Goal: Information Seeking & Learning: Find specific page/section

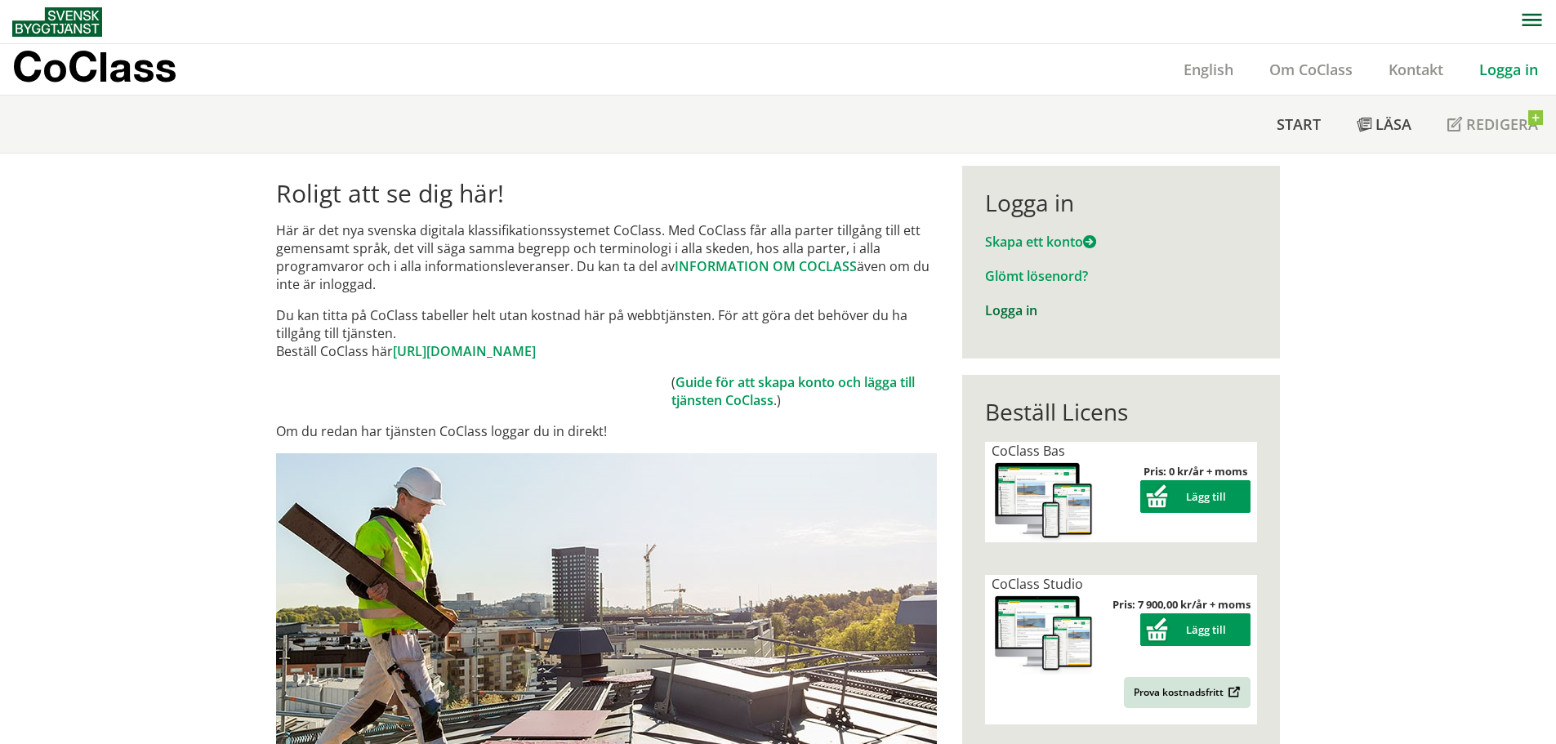
click at [1001, 309] on link "Logga in" at bounding box center [1011, 310] width 52 height 18
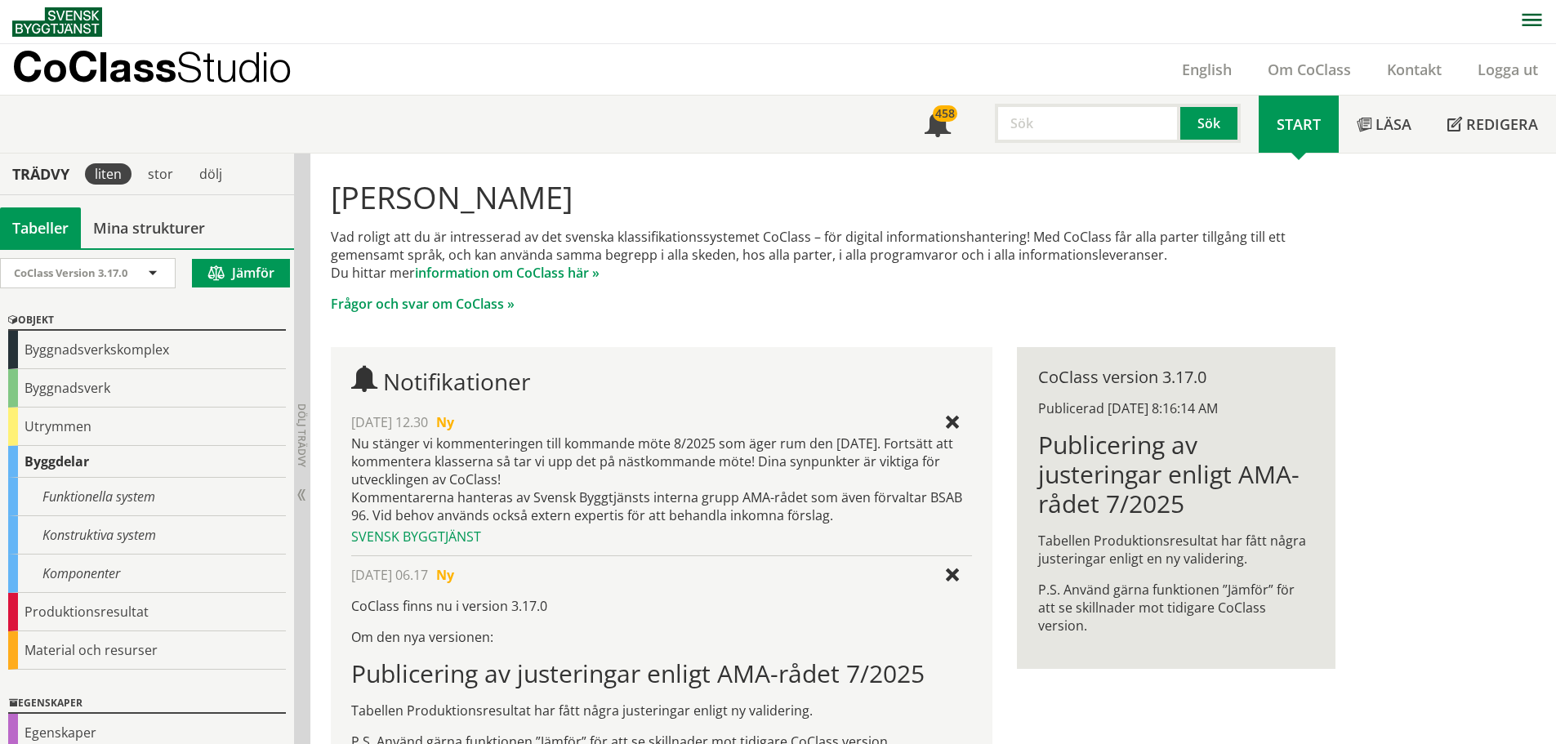
click at [1060, 130] on input "text" at bounding box center [1087, 123] width 185 height 39
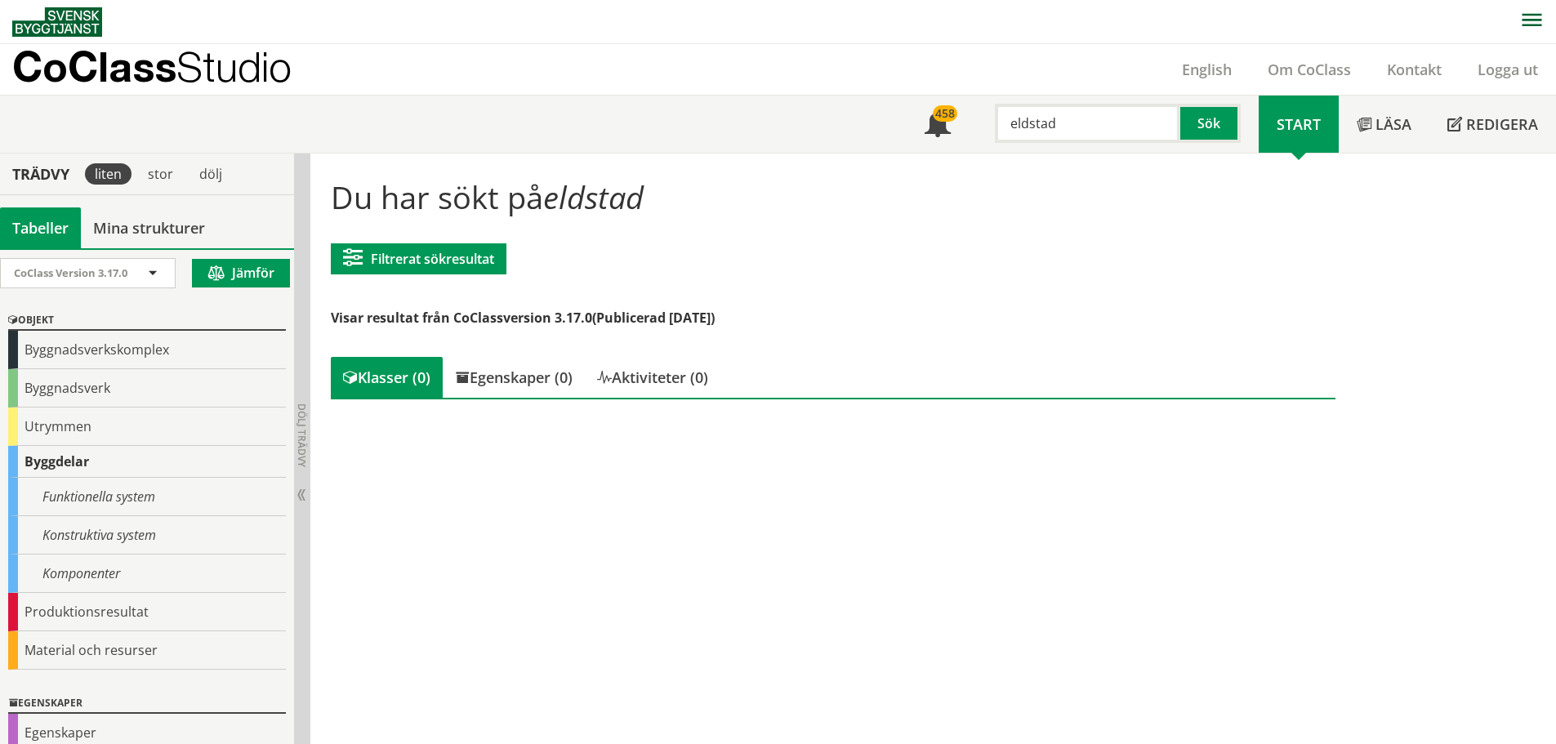
scroll to position [103, 0]
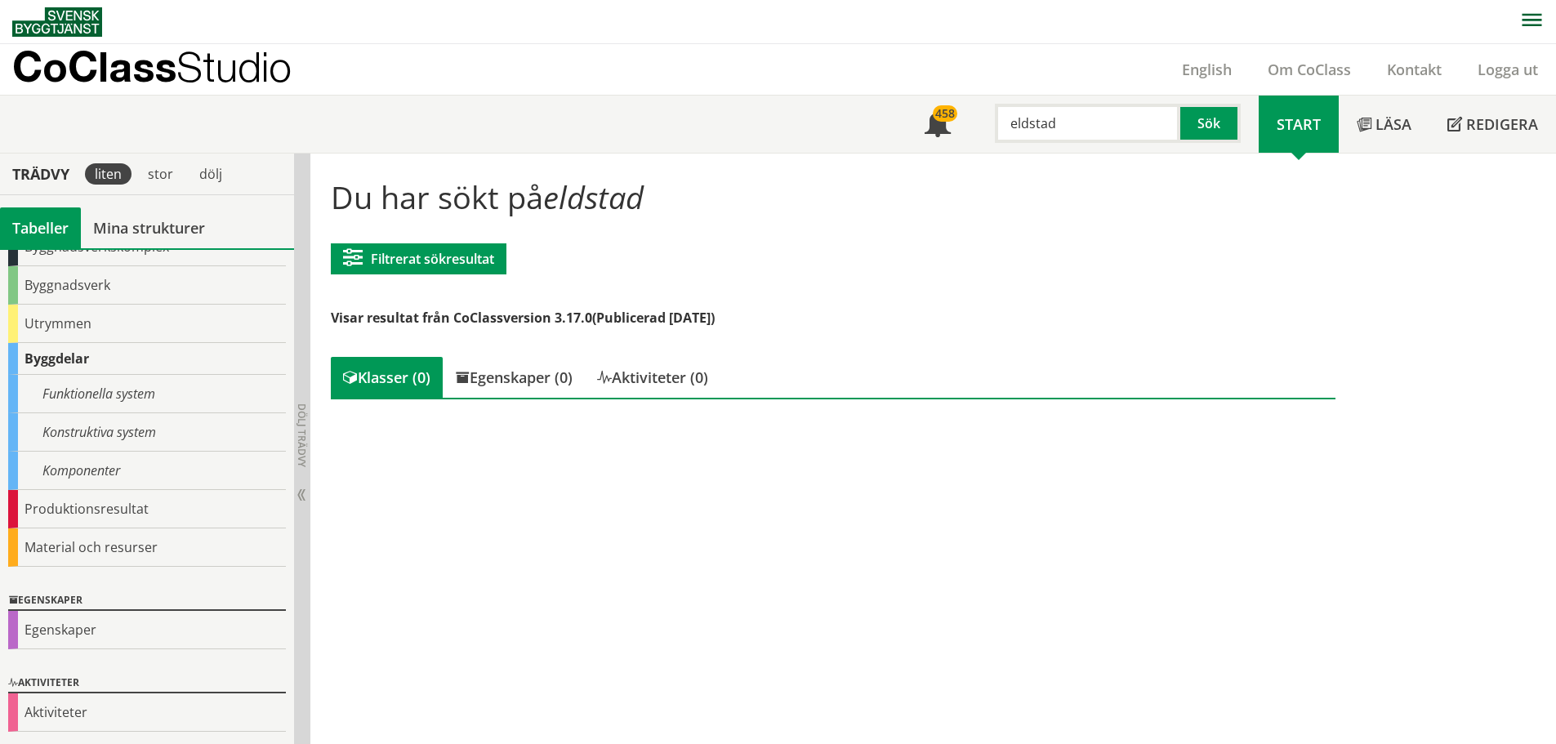
click at [1054, 125] on input "eldstad" at bounding box center [1087, 123] width 185 height 39
type input "e"
type input "b"
type input "v"
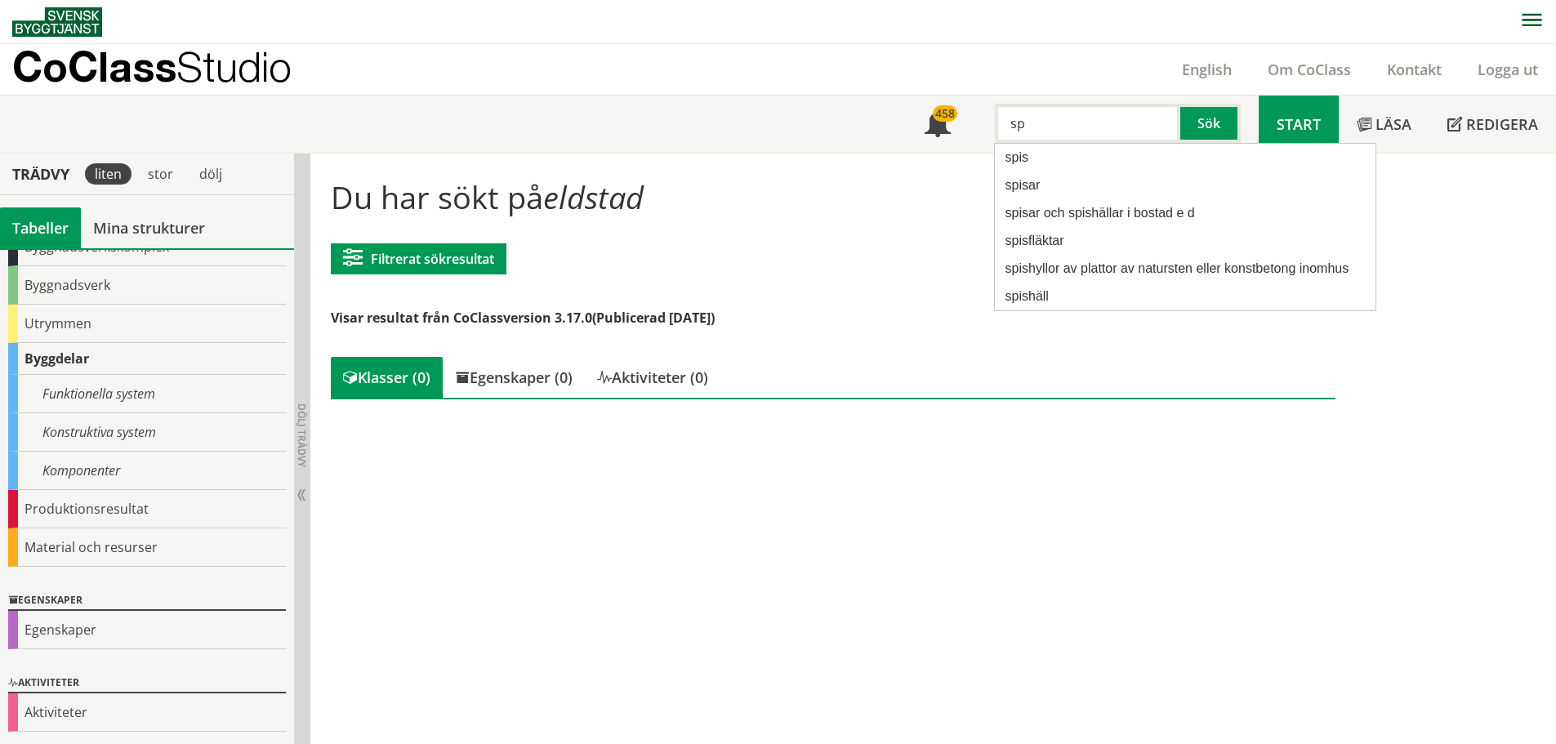
type input "s"
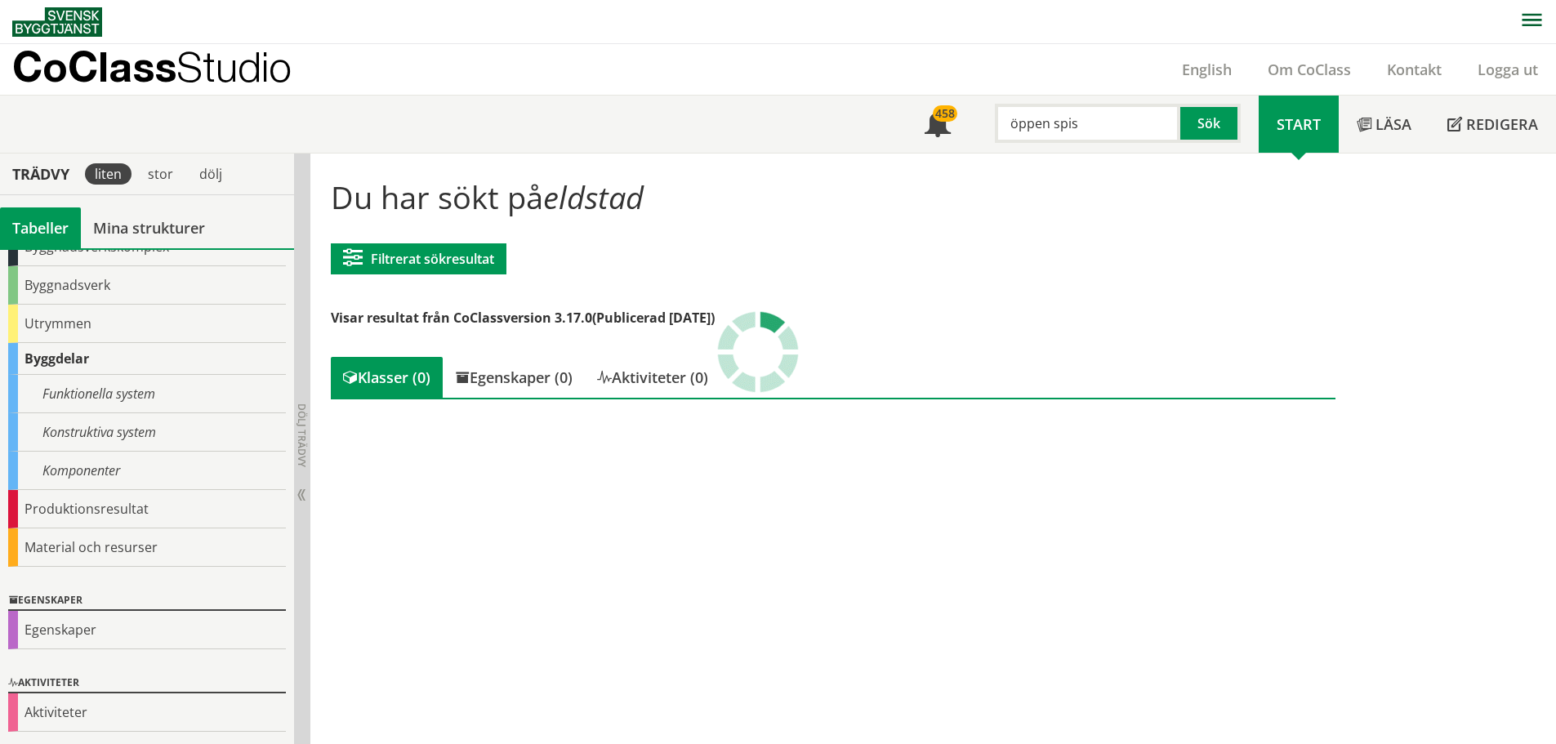
type input "öppen spis"
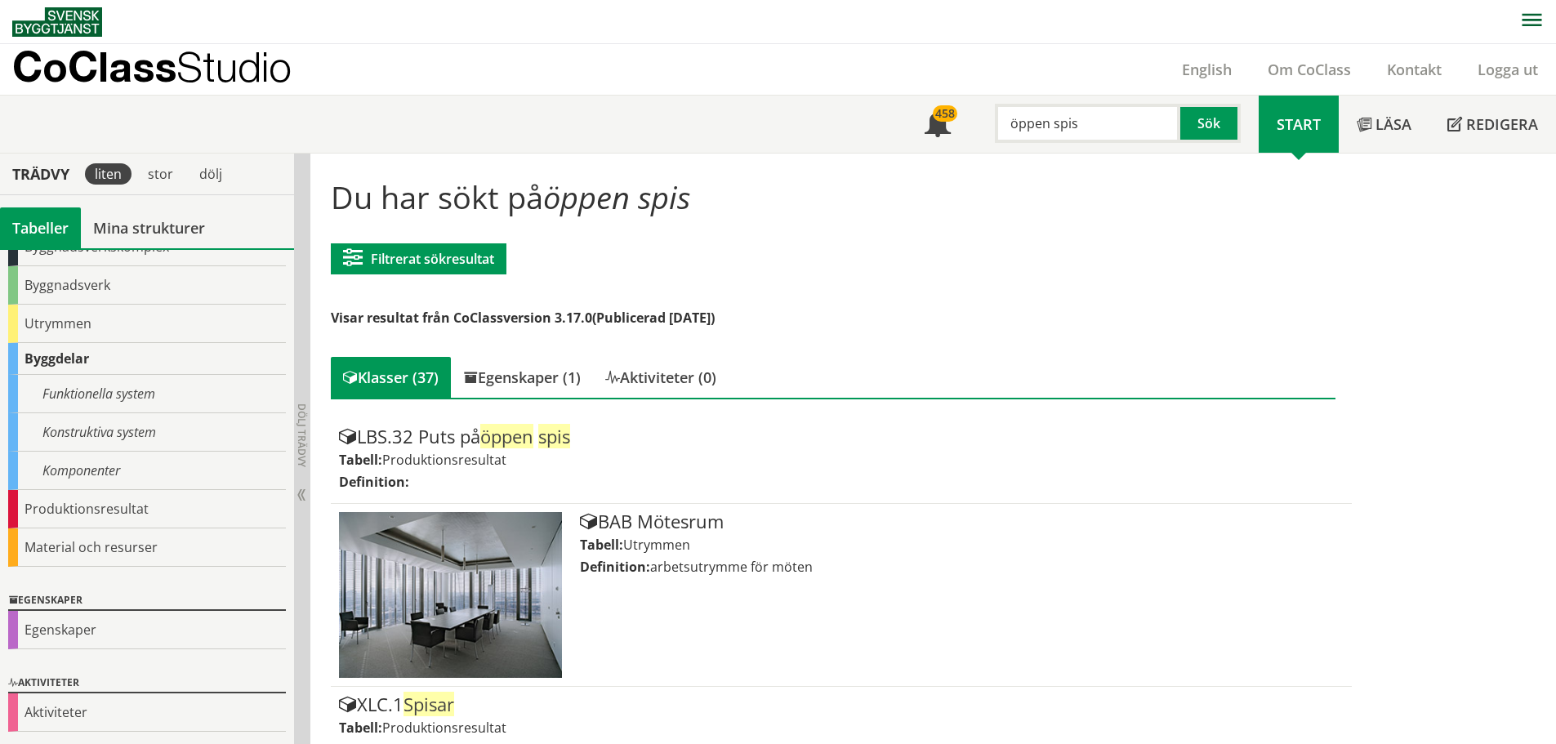
drag, startPoint x: 1113, startPoint y: 128, endPoint x: 887, endPoint y: 133, distance: 226.3
click at [887, 133] on div "Meny 458 öppen spis Sök Start Läsa" at bounding box center [783, 124] width 1543 height 57
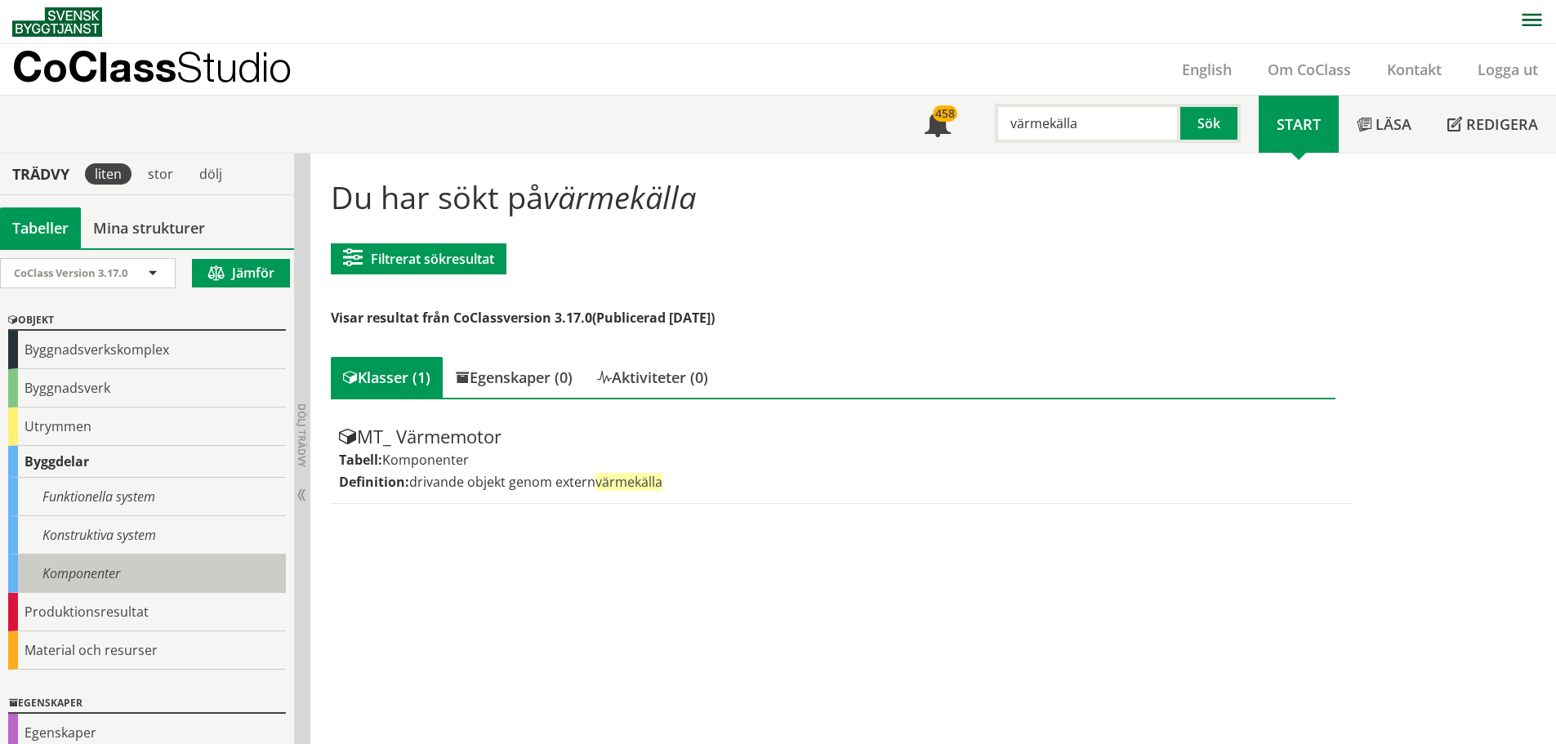
click at [56, 563] on div "Komponenter" at bounding box center [147, 573] width 278 height 38
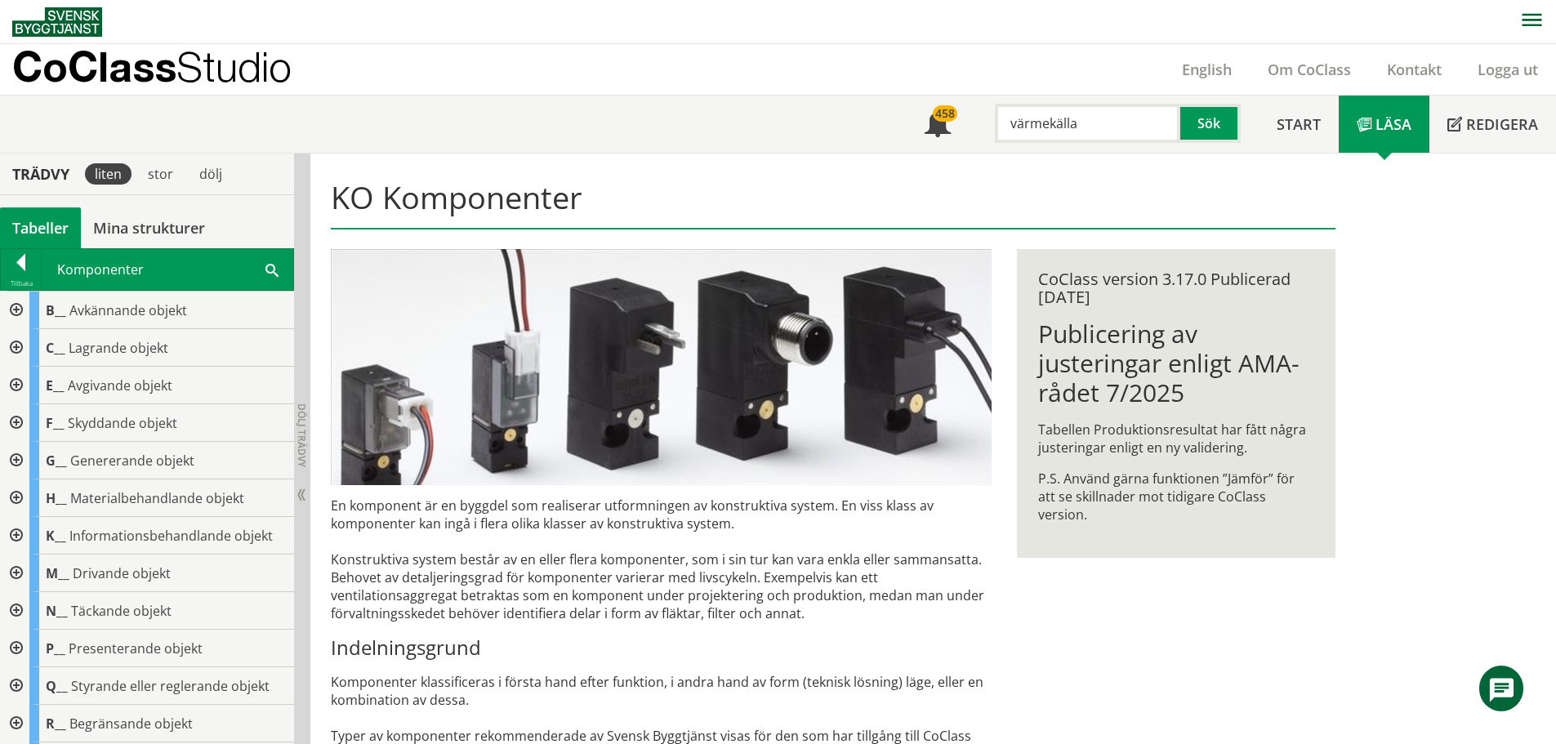
click at [15, 380] on div at bounding box center [14, 386] width 29 height 38
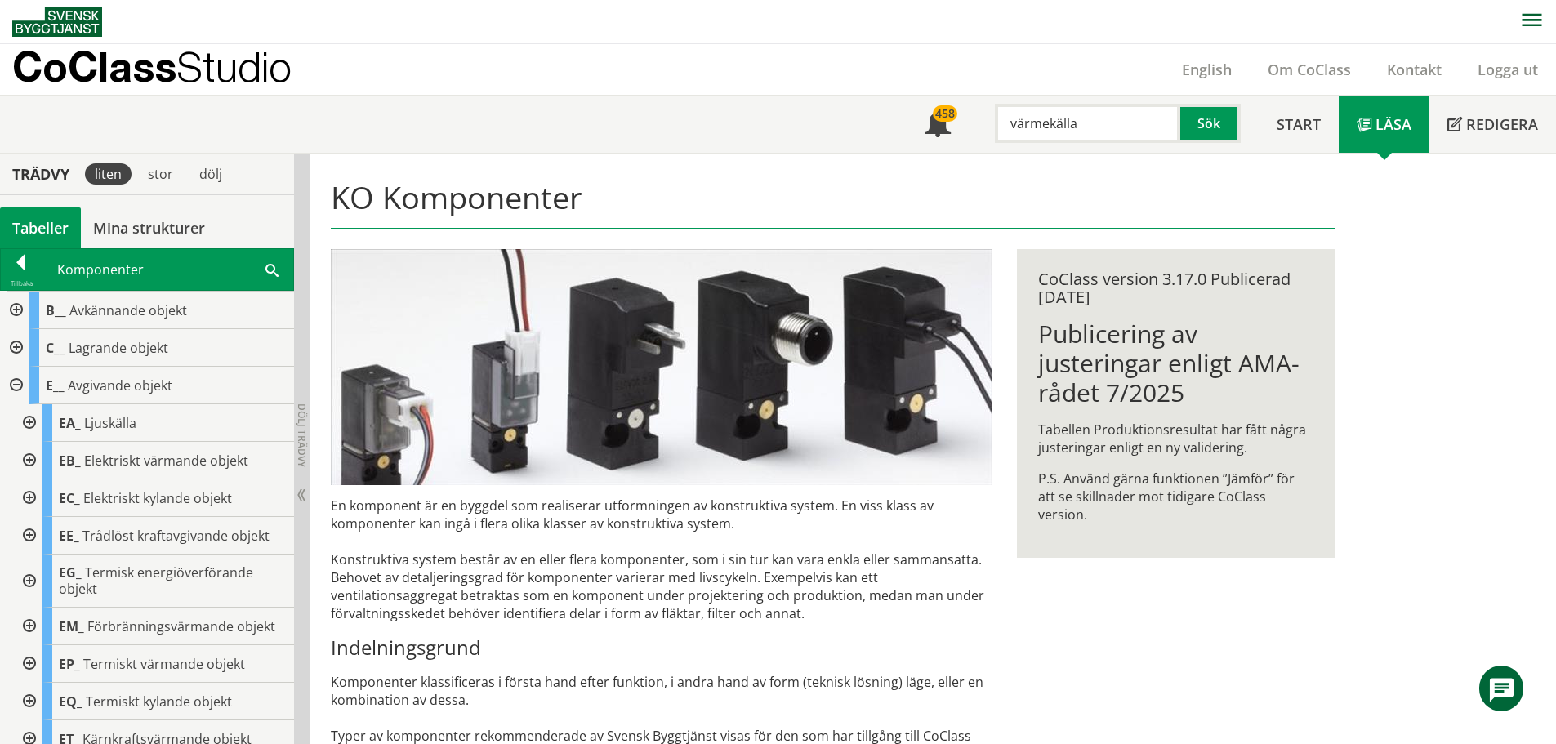
click at [11, 381] on div at bounding box center [14, 386] width 29 height 38
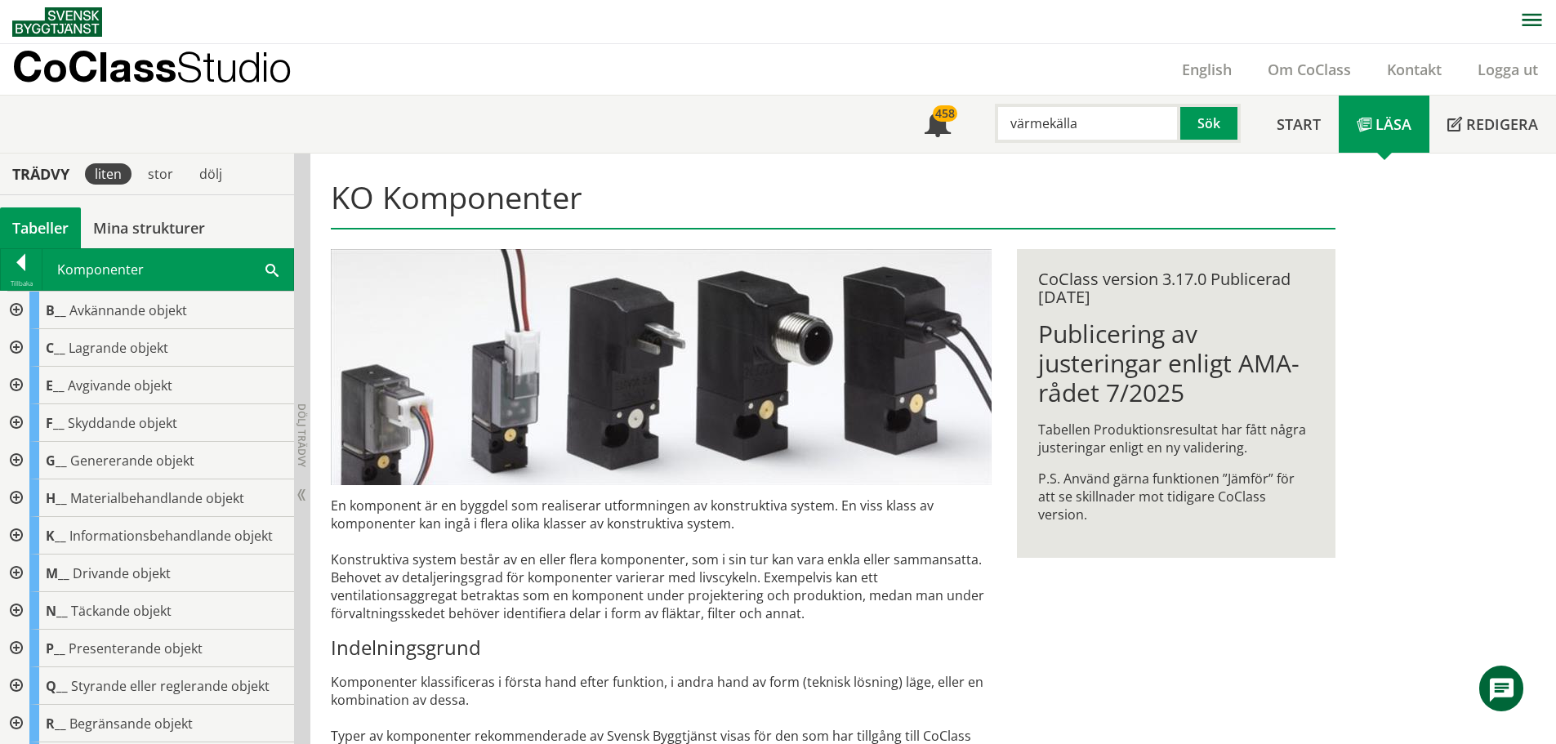
click at [11, 381] on div at bounding box center [14, 386] width 29 height 38
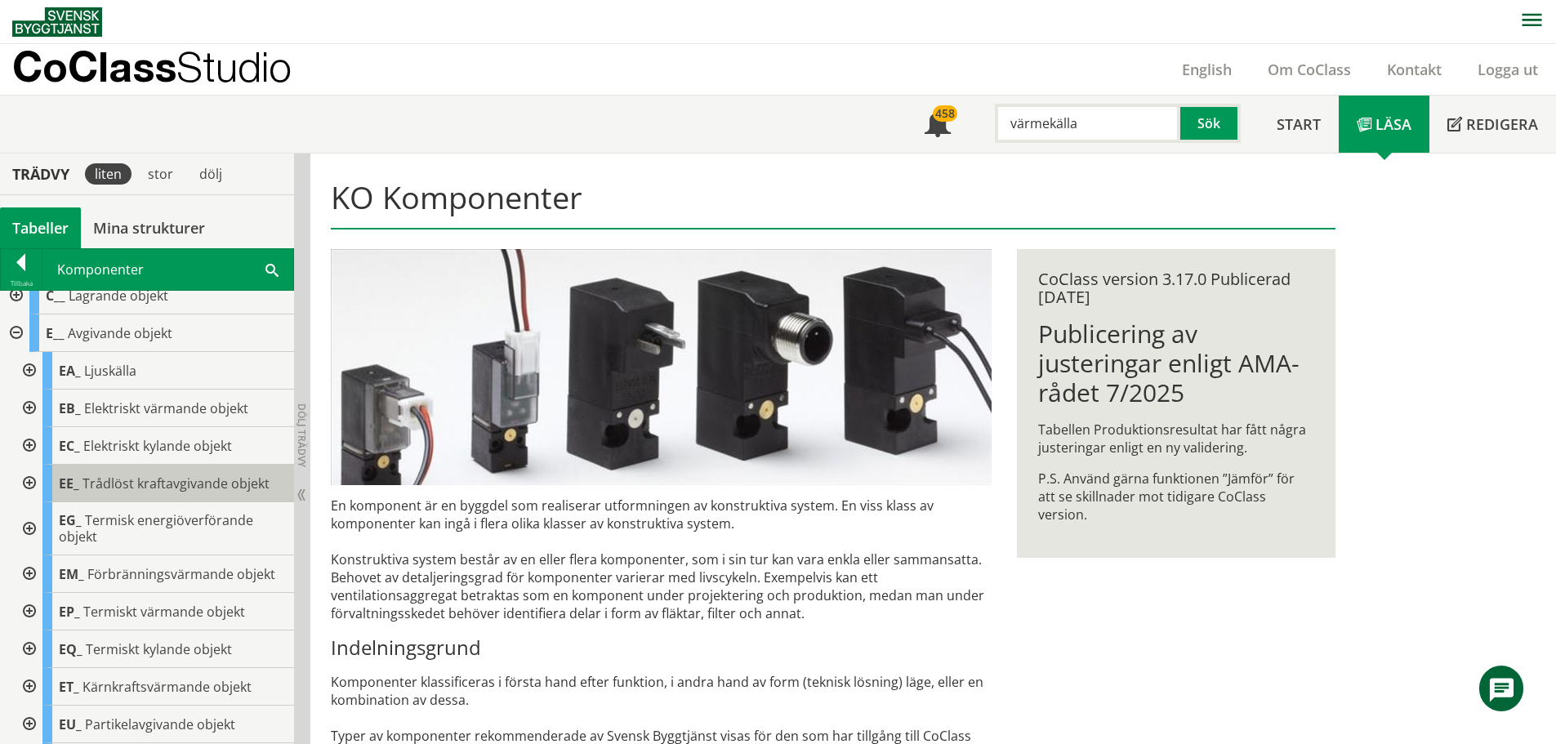
scroll to position [82, 0]
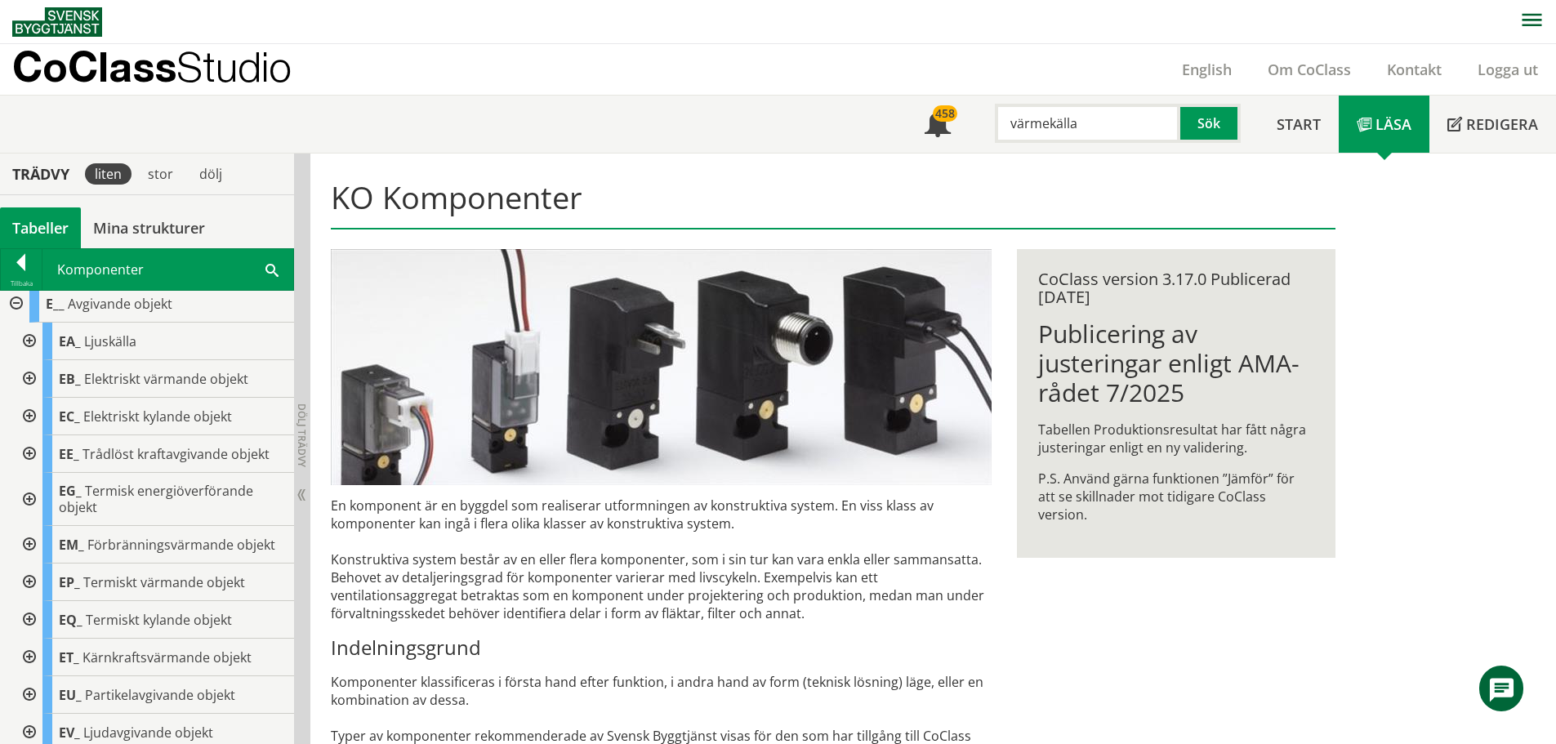
click at [30, 540] on div at bounding box center [27, 545] width 29 height 38
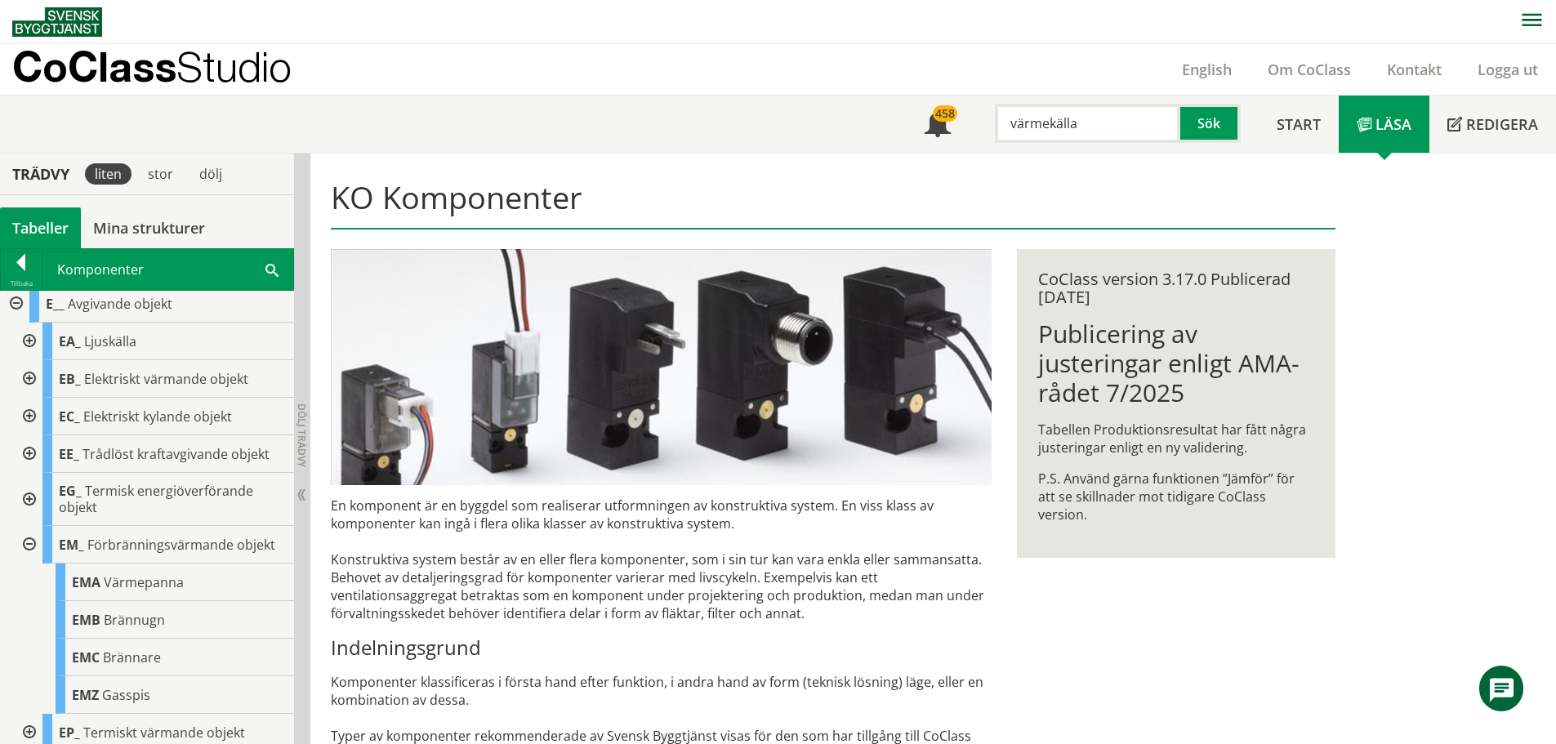
scroll to position [163, 0]
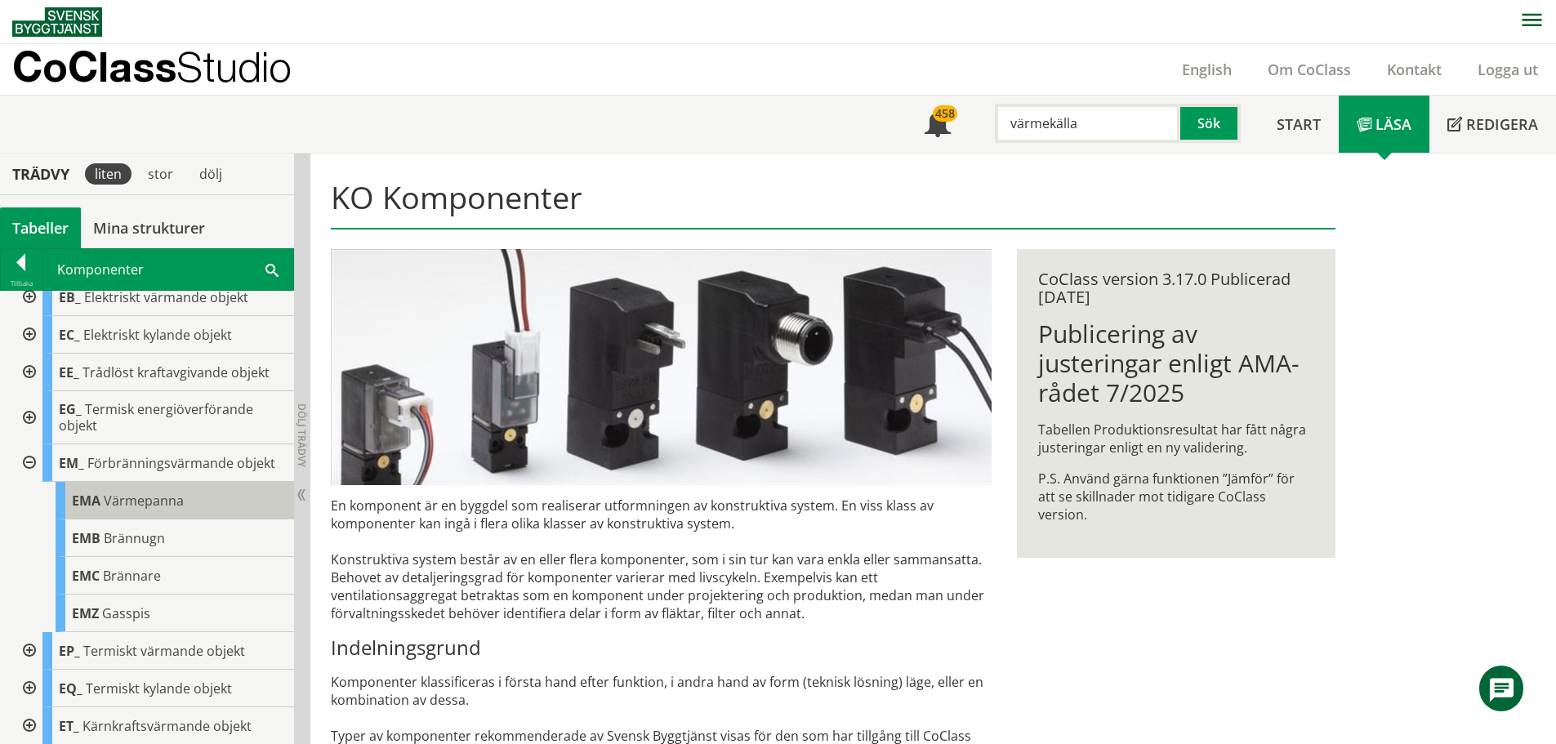
click at [158, 503] on span "Värmepanna" at bounding box center [144, 501] width 80 height 18
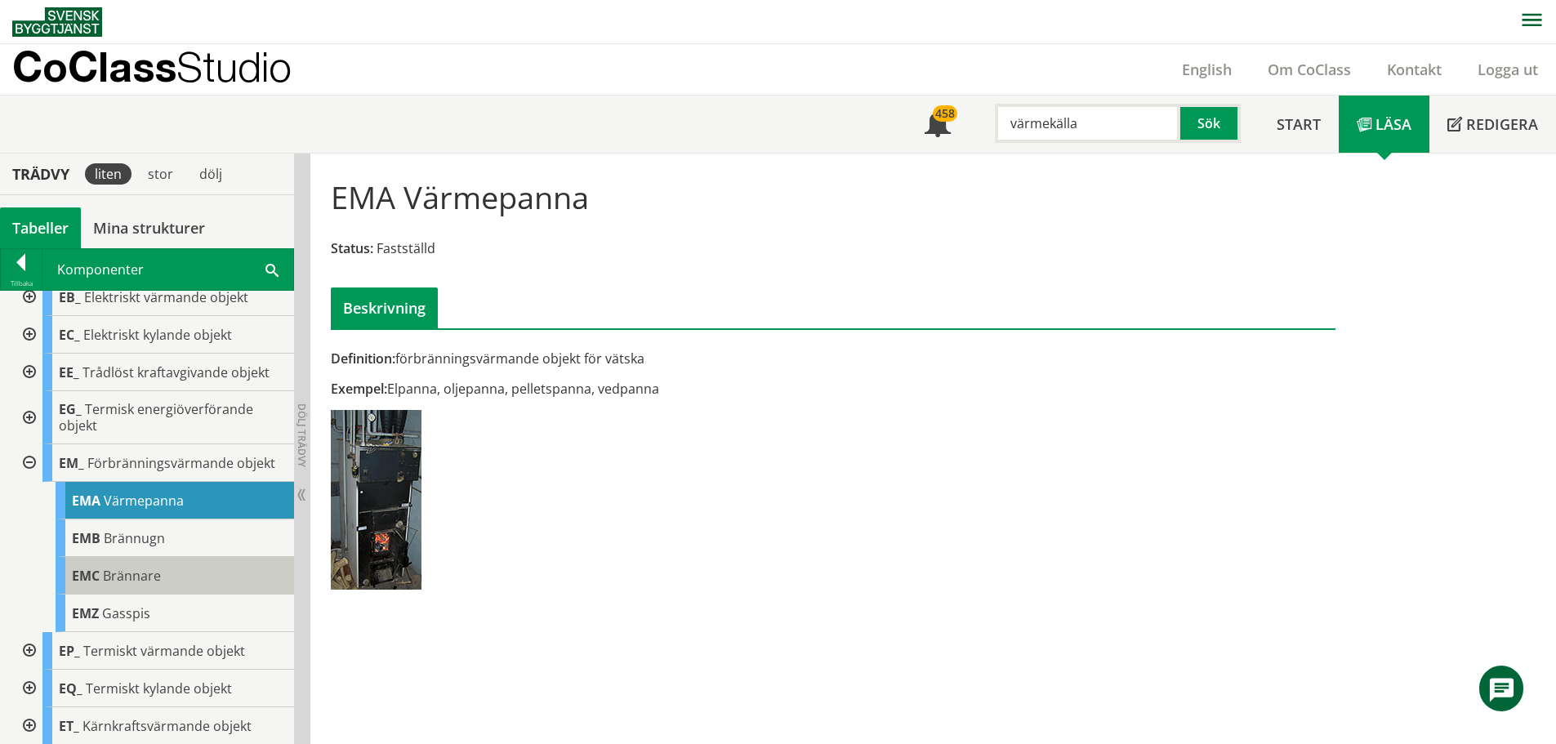
click at [118, 572] on span "Brännare" at bounding box center [132, 576] width 58 height 18
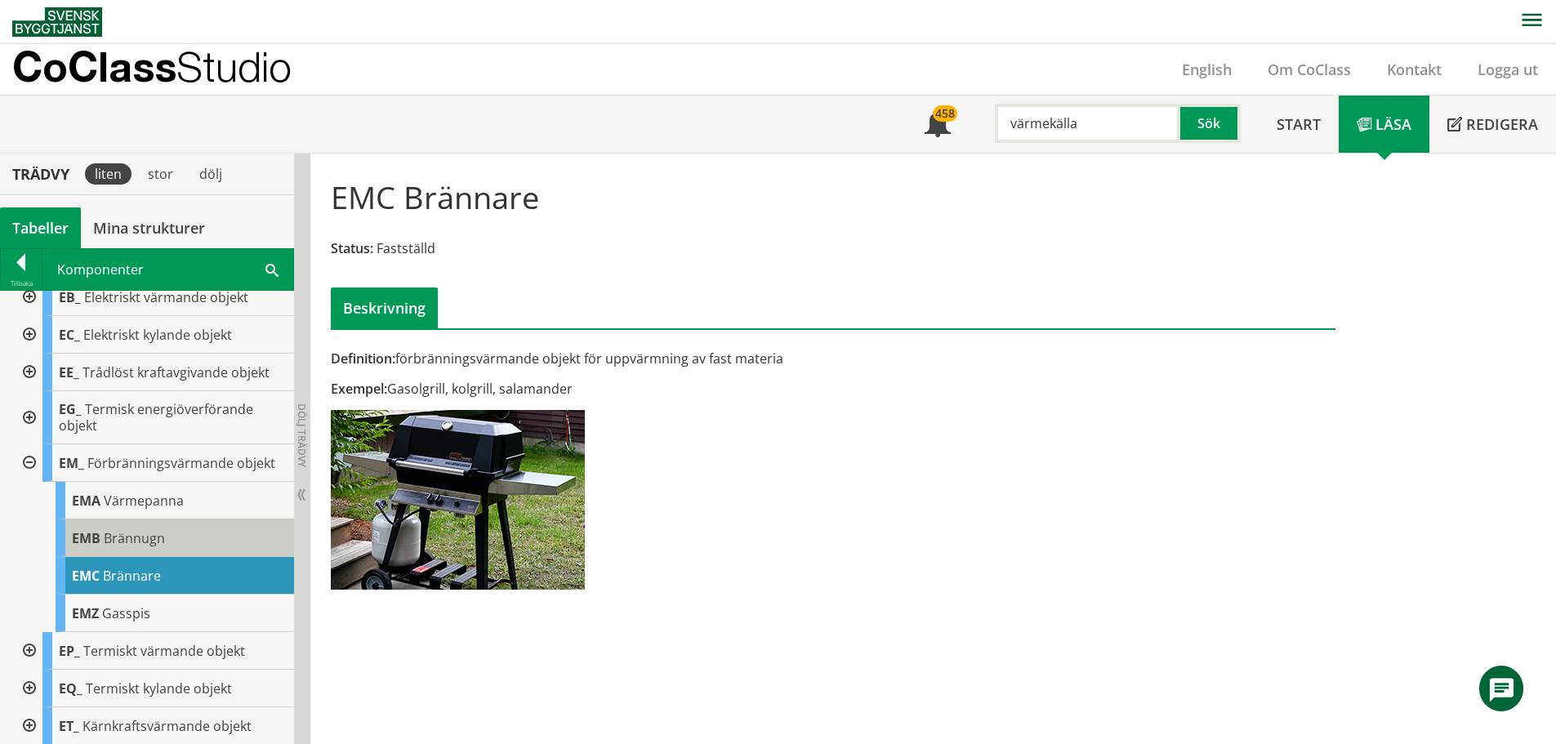
click at [118, 540] on body "AMA AMA Beskrivningsverktyg AMA Funktion BSAB Bygginfo Byggjura Byggkatalogen […" at bounding box center [778, 372] width 1556 height 744
click at [127, 536] on span "Brännugn" at bounding box center [134, 538] width 61 height 18
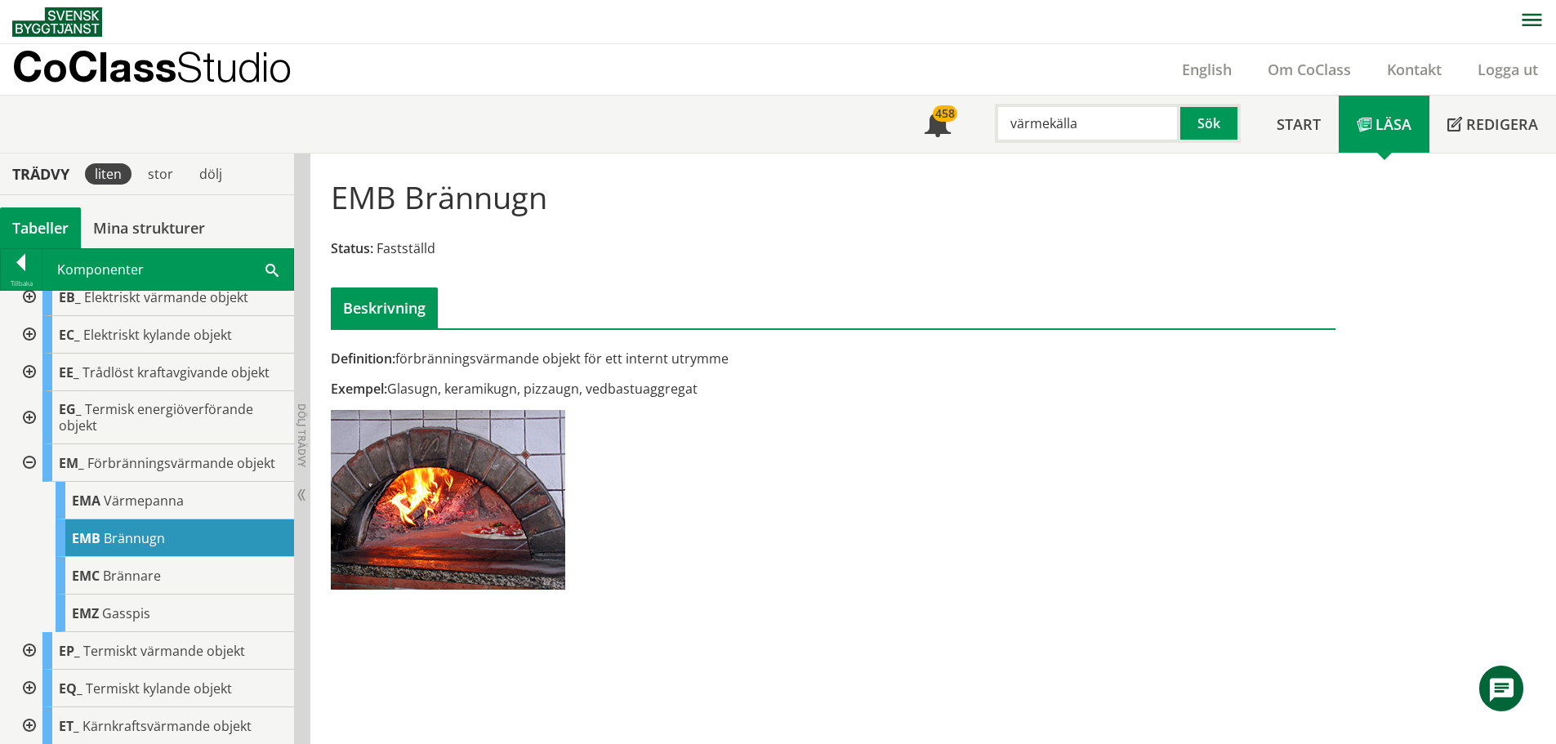
click at [1097, 124] on input "värmekälla" at bounding box center [1087, 123] width 185 height 39
drag, startPoint x: 1111, startPoint y: 122, endPoint x: 975, endPoint y: 122, distance: 136.4
click at [975, 122] on div "värmekälla Sök" at bounding box center [1113, 119] width 290 height 47
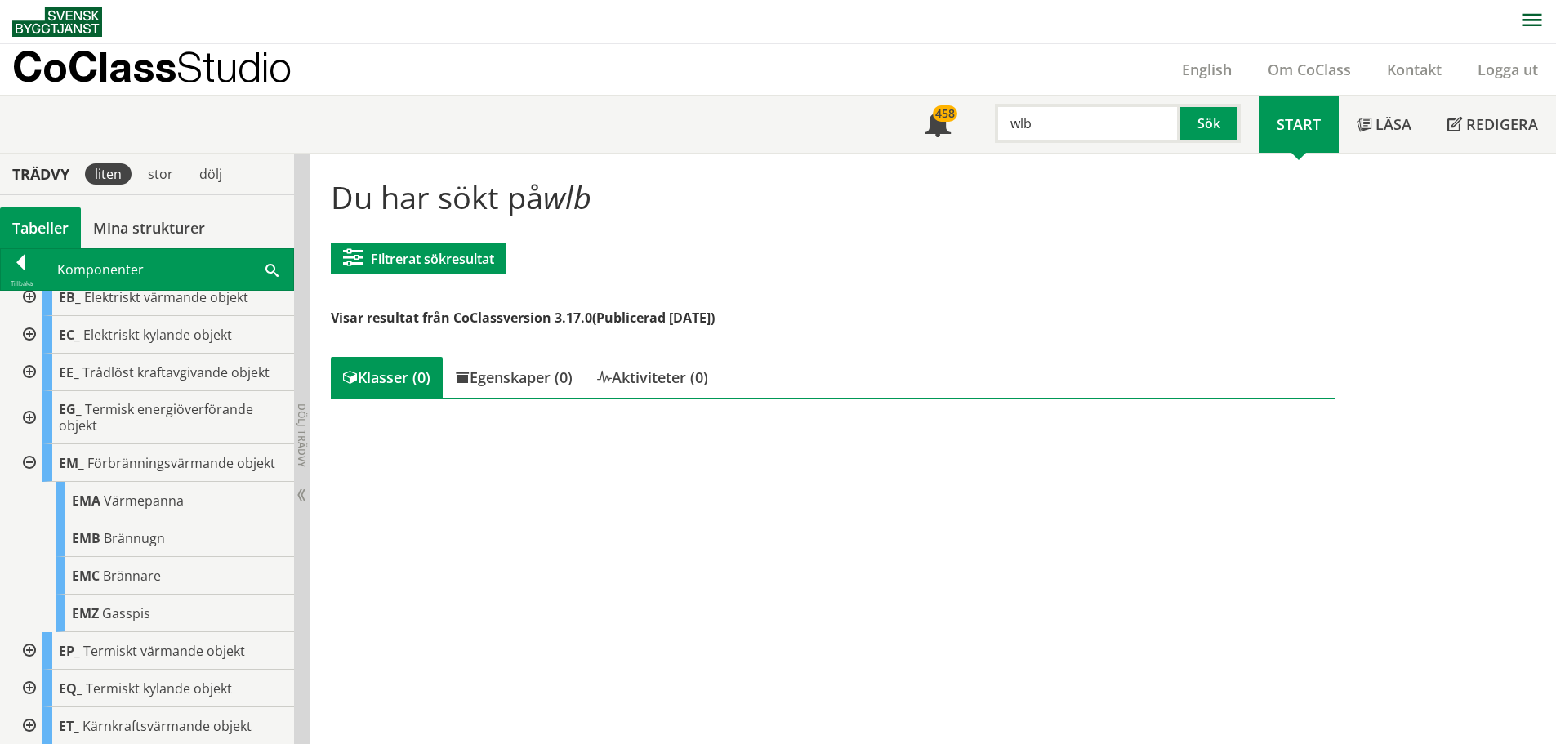
click at [26, 457] on div at bounding box center [27, 463] width 29 height 38
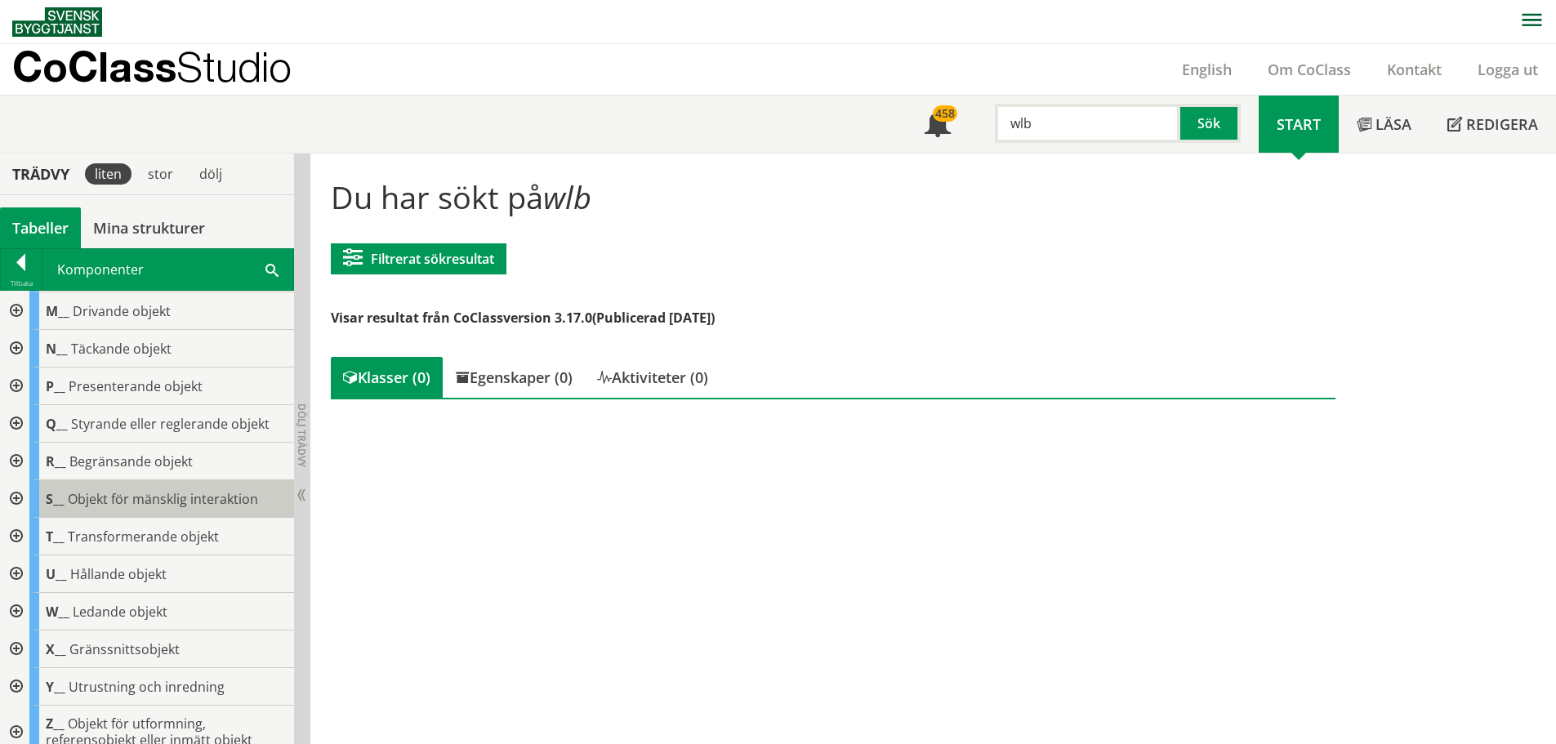
scroll to position [706, 0]
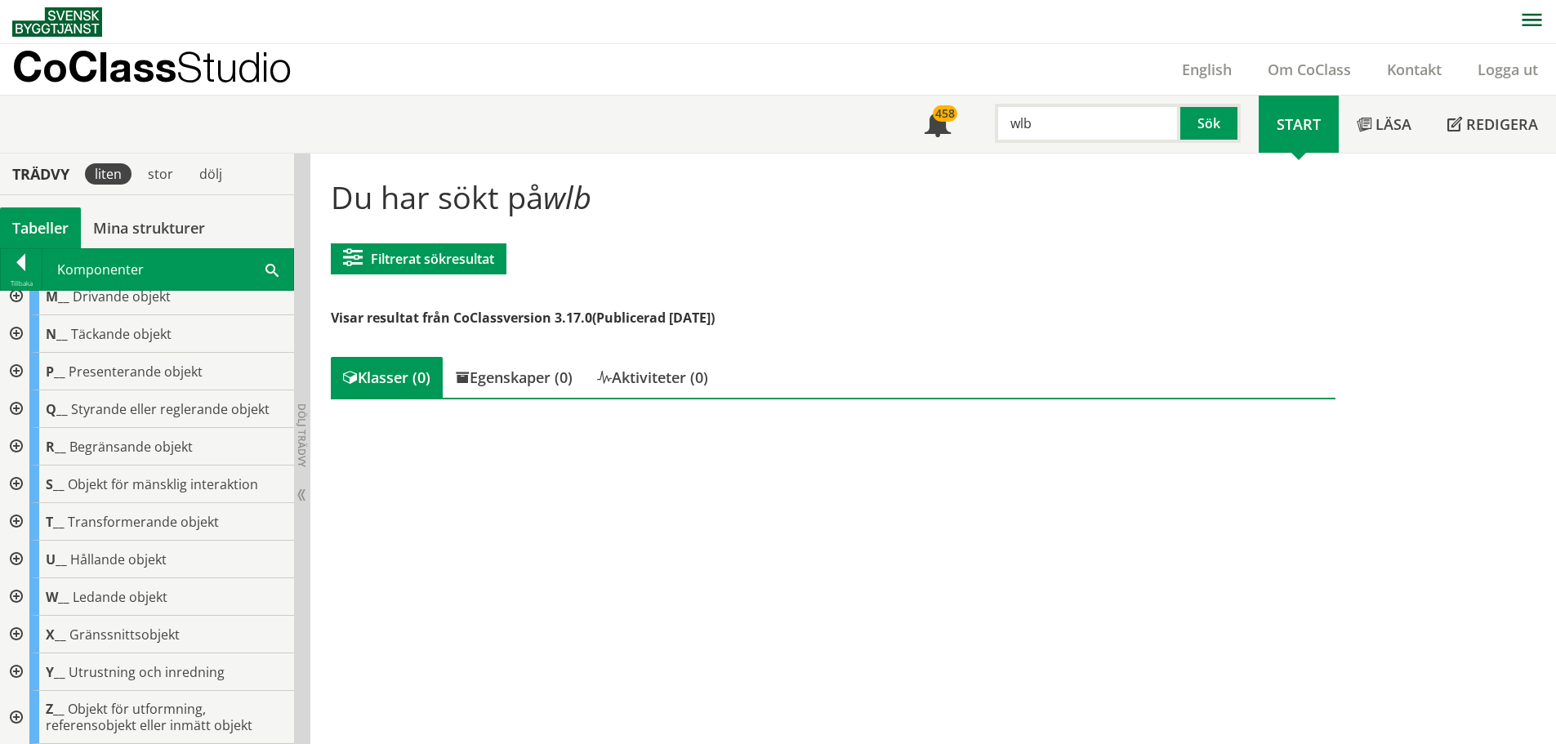
click at [16, 590] on div at bounding box center [14, 597] width 29 height 38
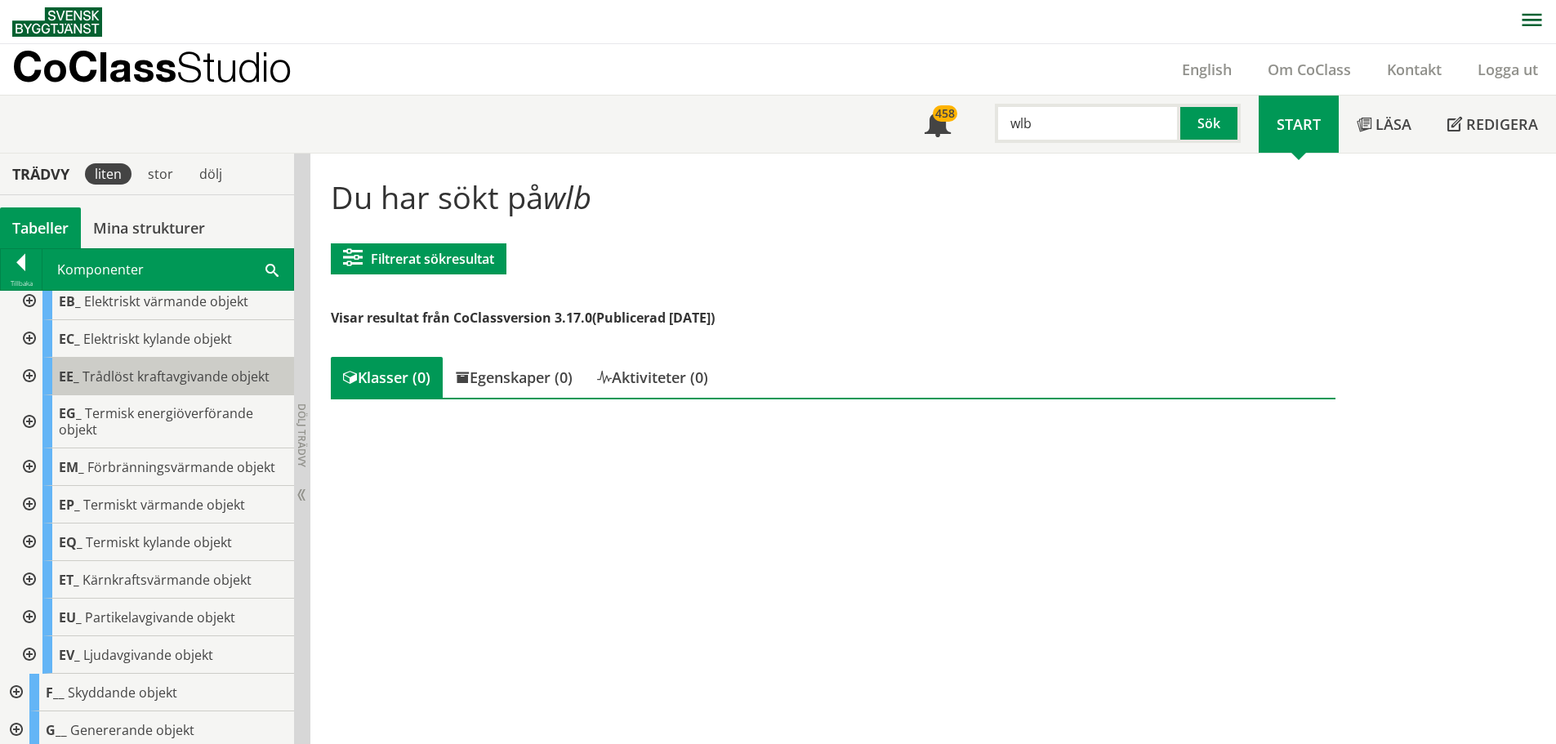
scroll to position [0, 0]
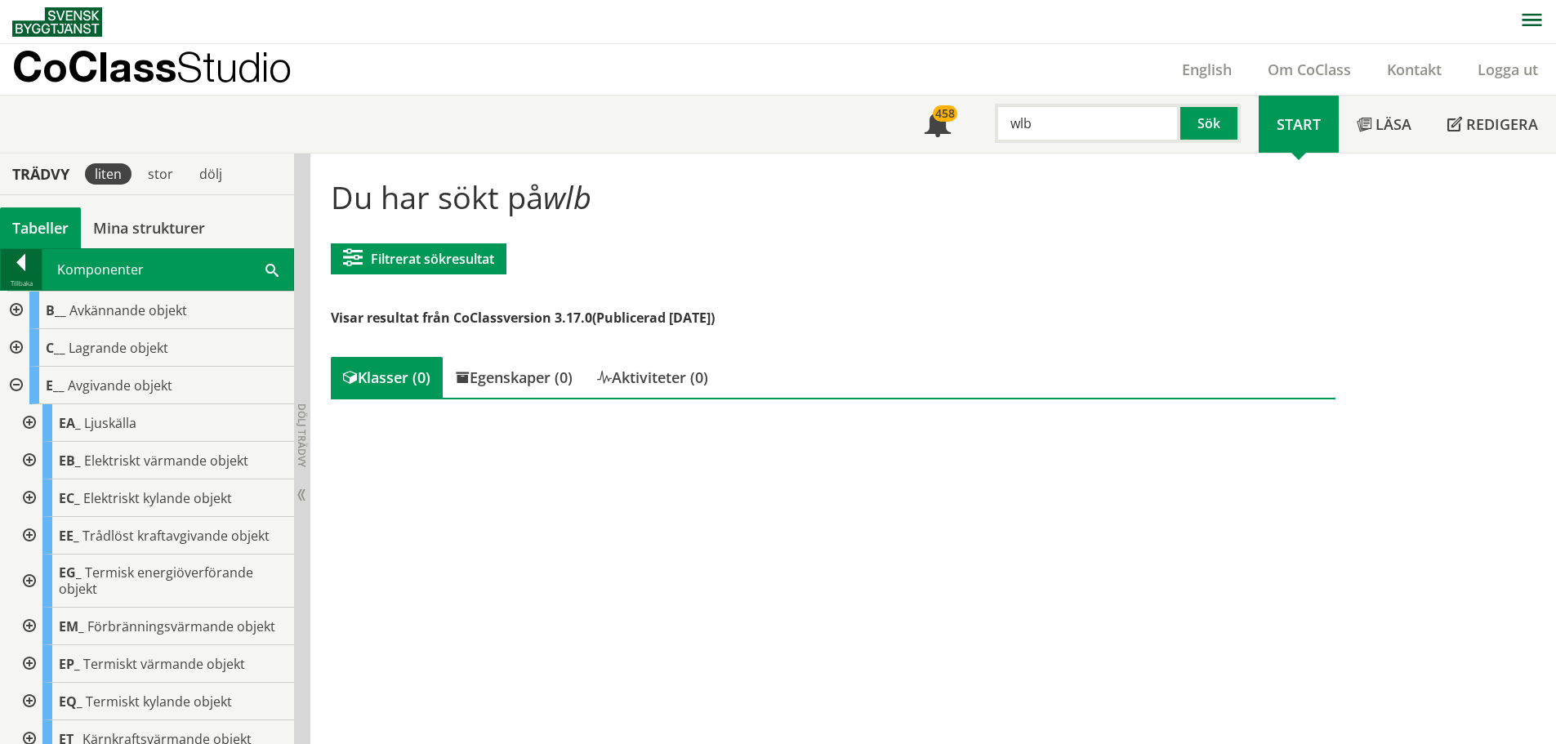
click at [21, 258] on div at bounding box center [21, 265] width 41 height 23
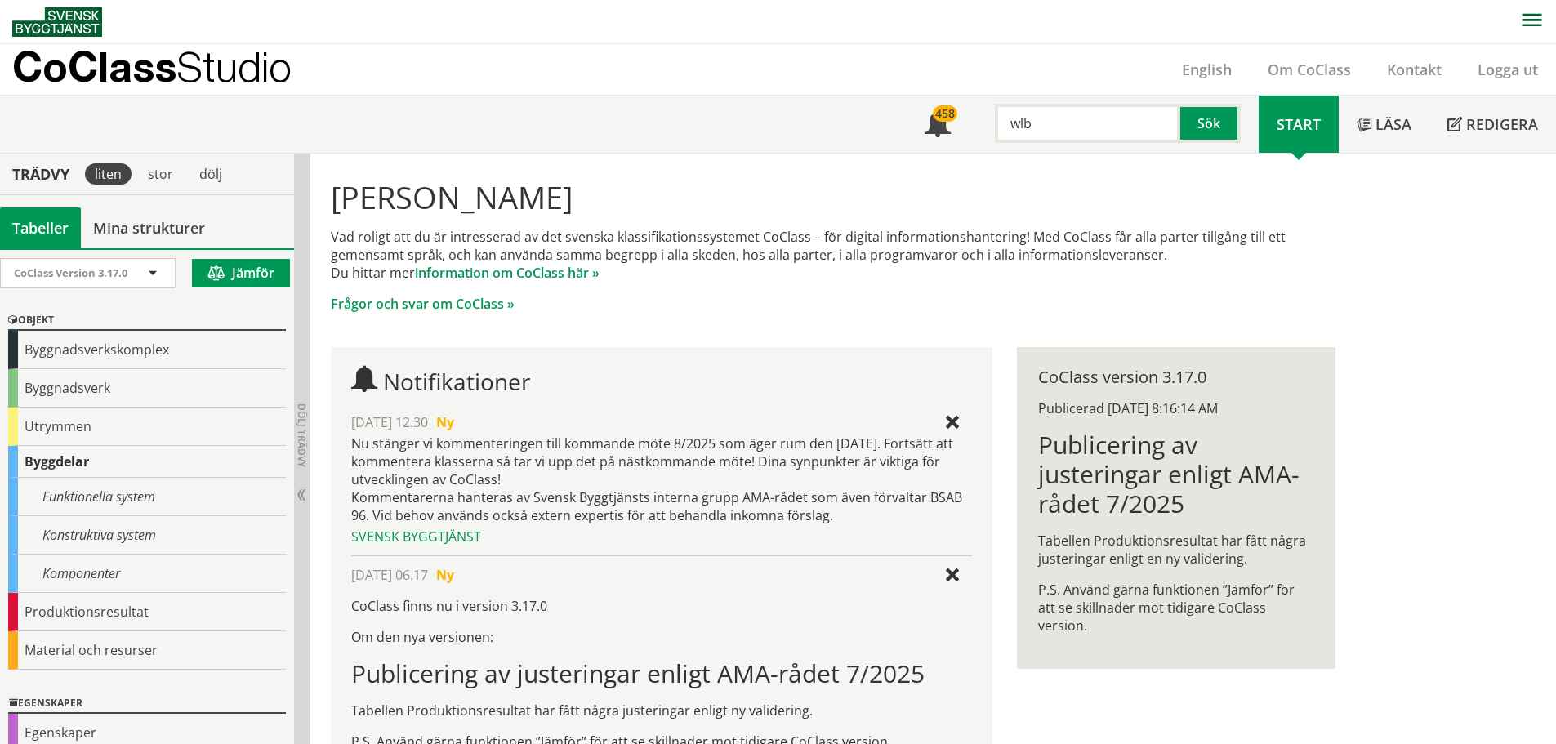
click at [1083, 125] on input "wlb" at bounding box center [1087, 123] width 185 height 39
drag, startPoint x: 976, startPoint y: 126, endPoint x: 960, endPoint y: 126, distance: 16.3
click at [960, 126] on div "Meny 458 wlb Sök" at bounding box center [1082, 124] width 352 height 57
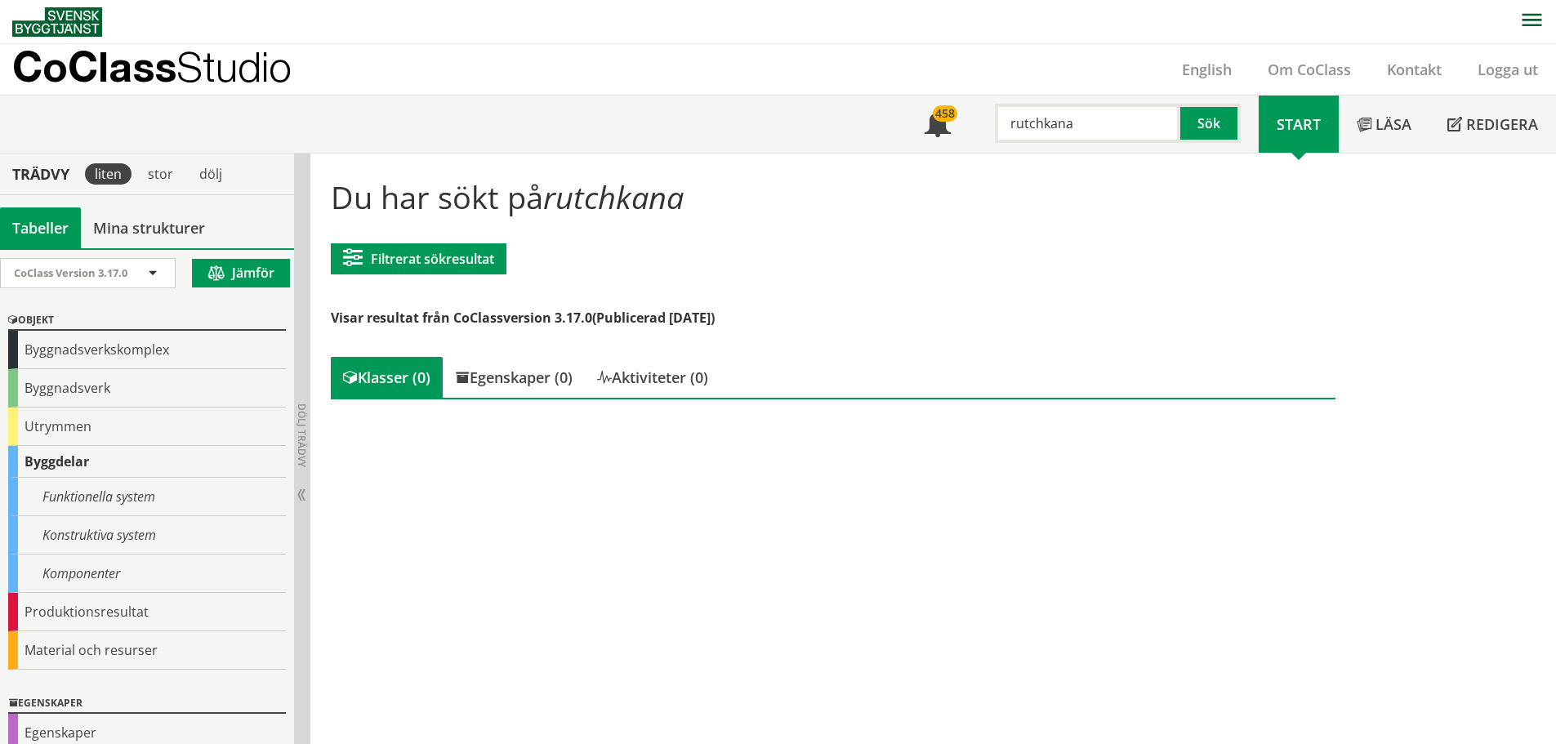
drag, startPoint x: 1040, startPoint y: 121, endPoint x: 969, endPoint y: 126, distance: 71.2
click at [969, 126] on div "rutchkana Sök" at bounding box center [1113, 119] width 290 height 47
type input "kana"
